Goal: Task Accomplishment & Management: Use online tool/utility

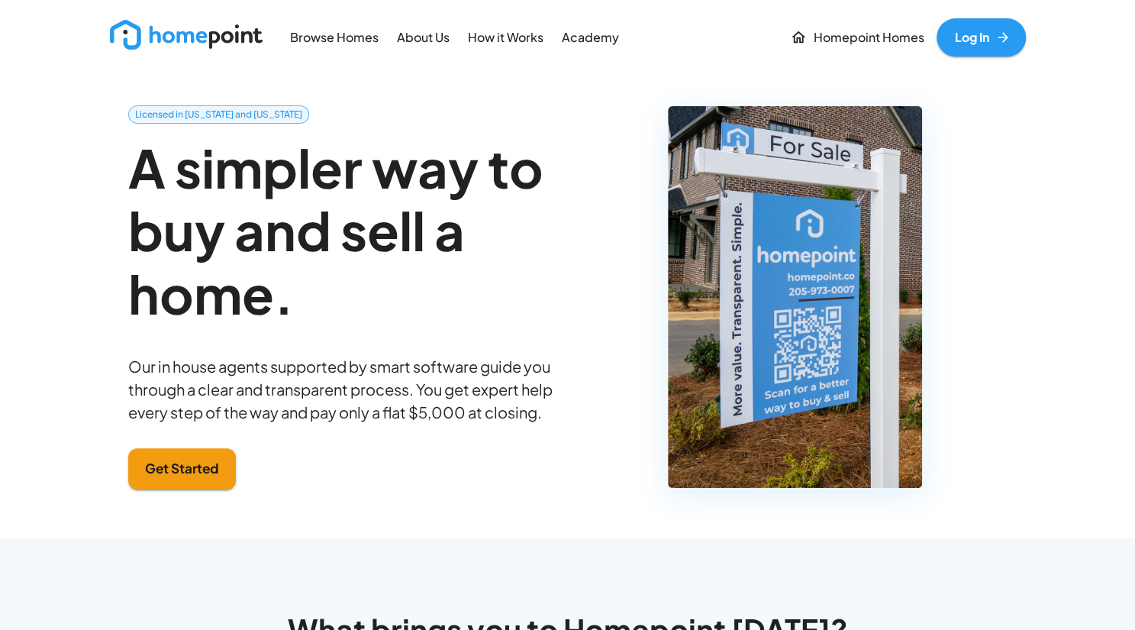
click at [971, 20] on link "Log In" at bounding box center [980, 37] width 89 height 38
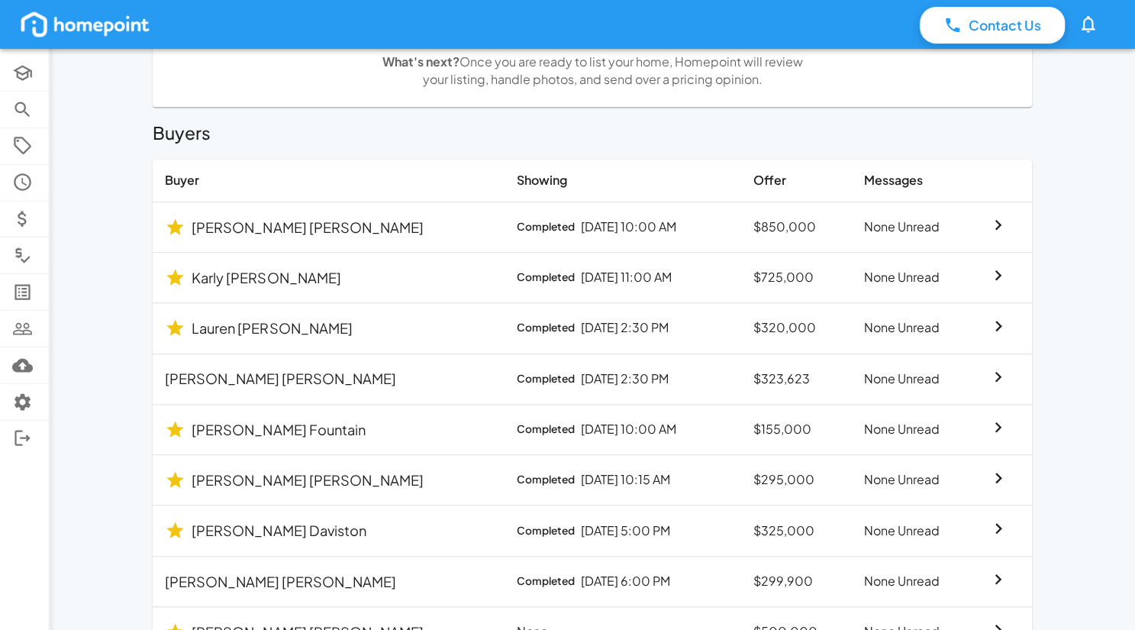
scroll to position [410, 0]
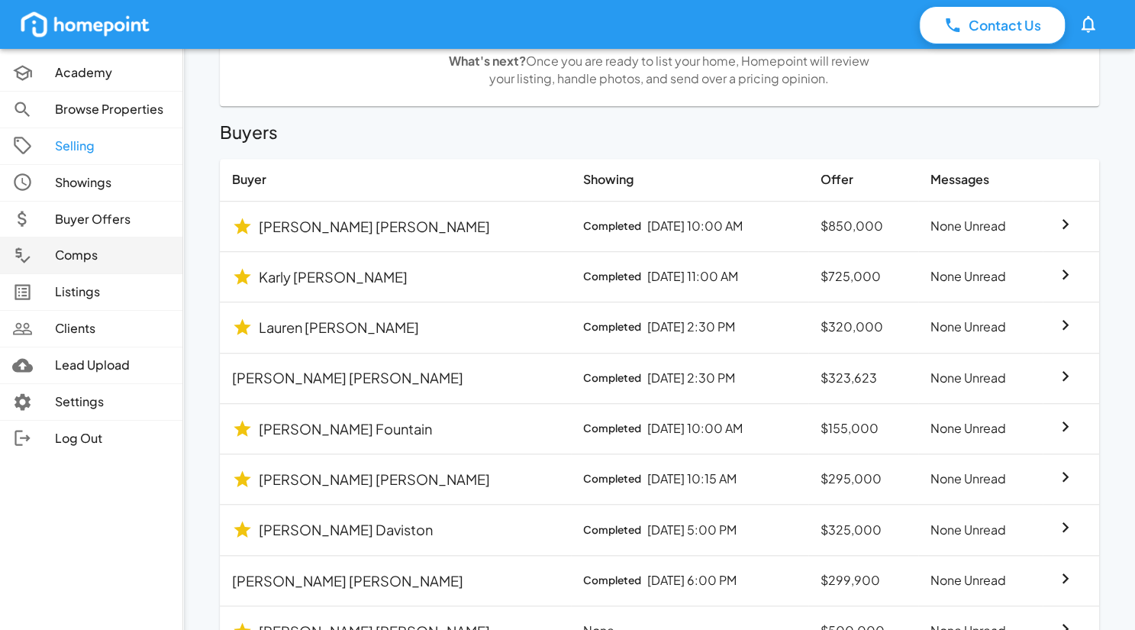
click at [50, 248] on div at bounding box center [33, 255] width 43 height 21
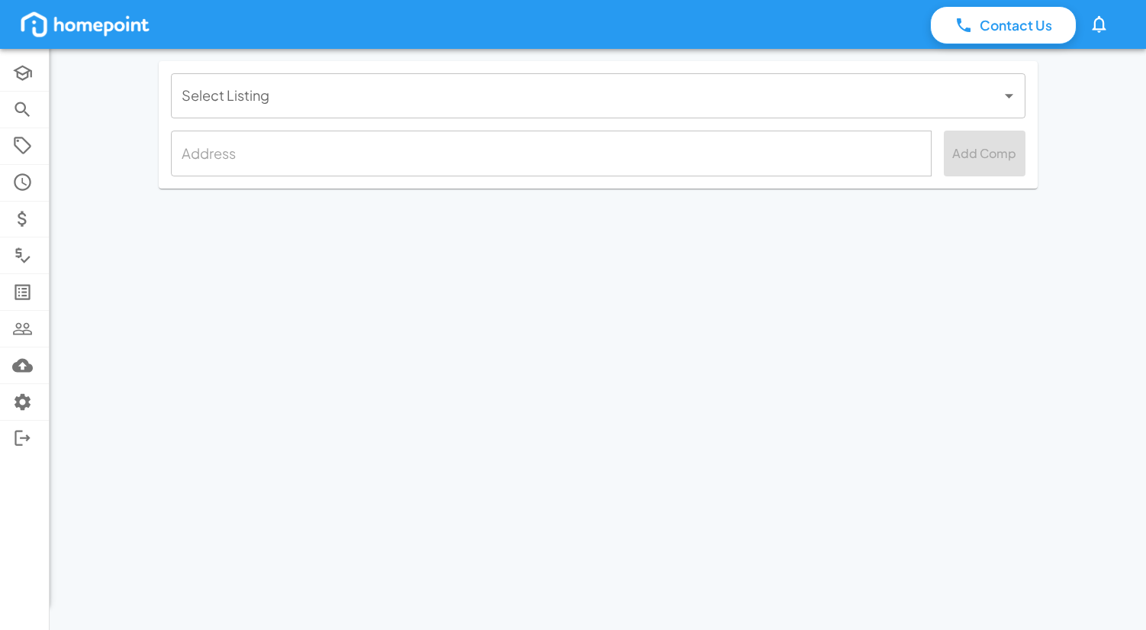
click at [427, 106] on body "Contact Us 0 Academy Browse Properties Selling Showings Buyer Offers Comps List…" at bounding box center [573, 315] width 1146 height 630
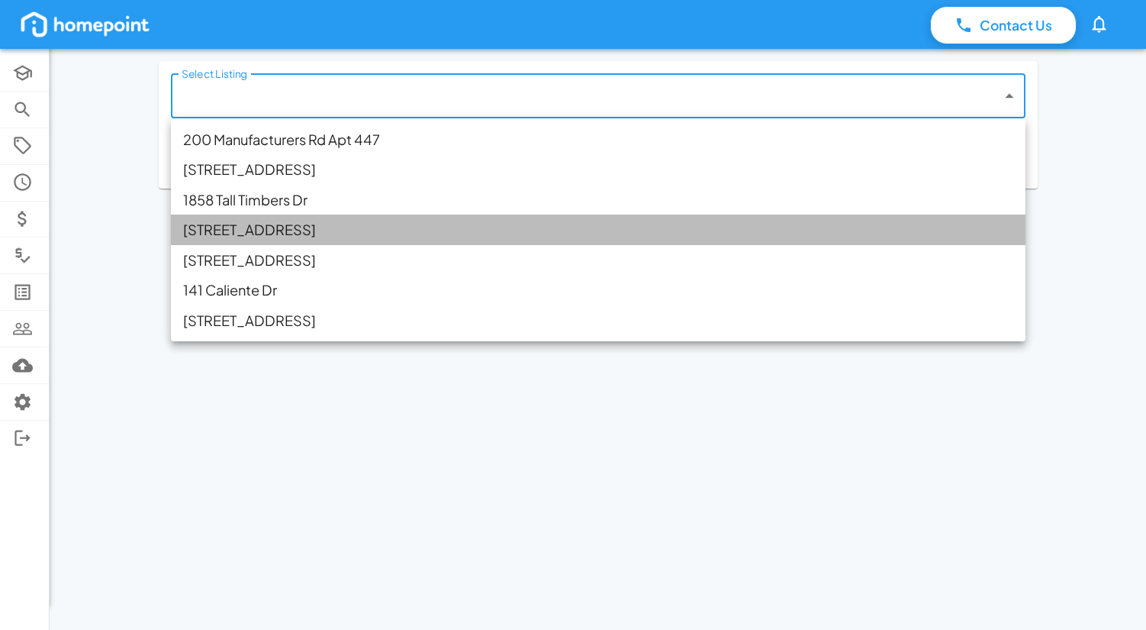
click at [338, 233] on li "[STREET_ADDRESS]" at bounding box center [598, 229] width 855 height 30
type input "**********"
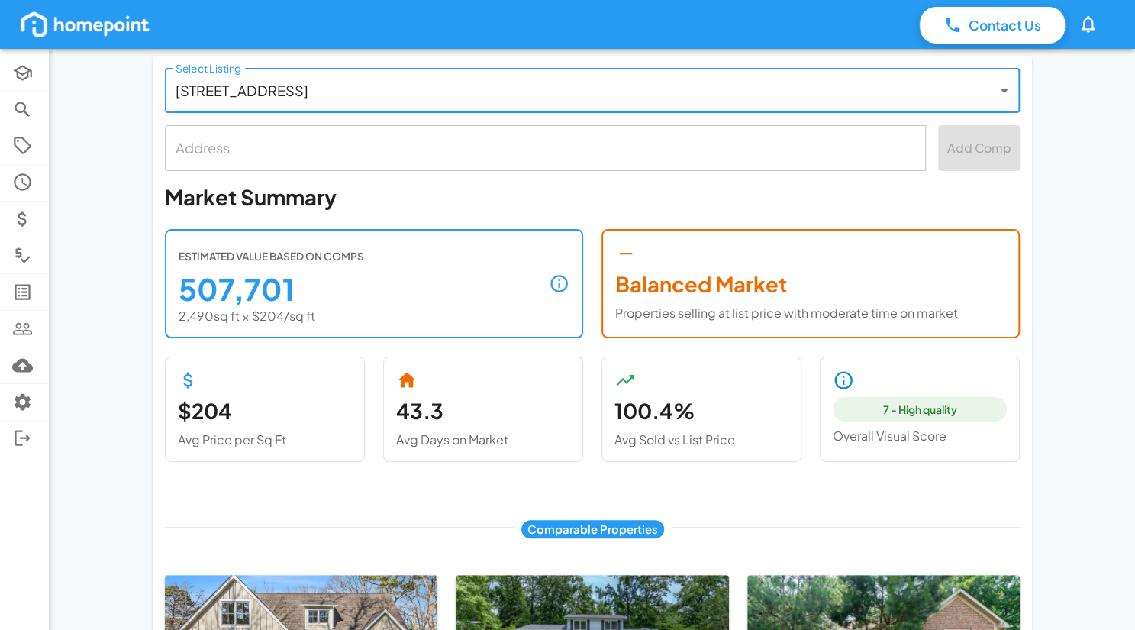
scroll to position [4, 0]
